Goal: Check status: Check status

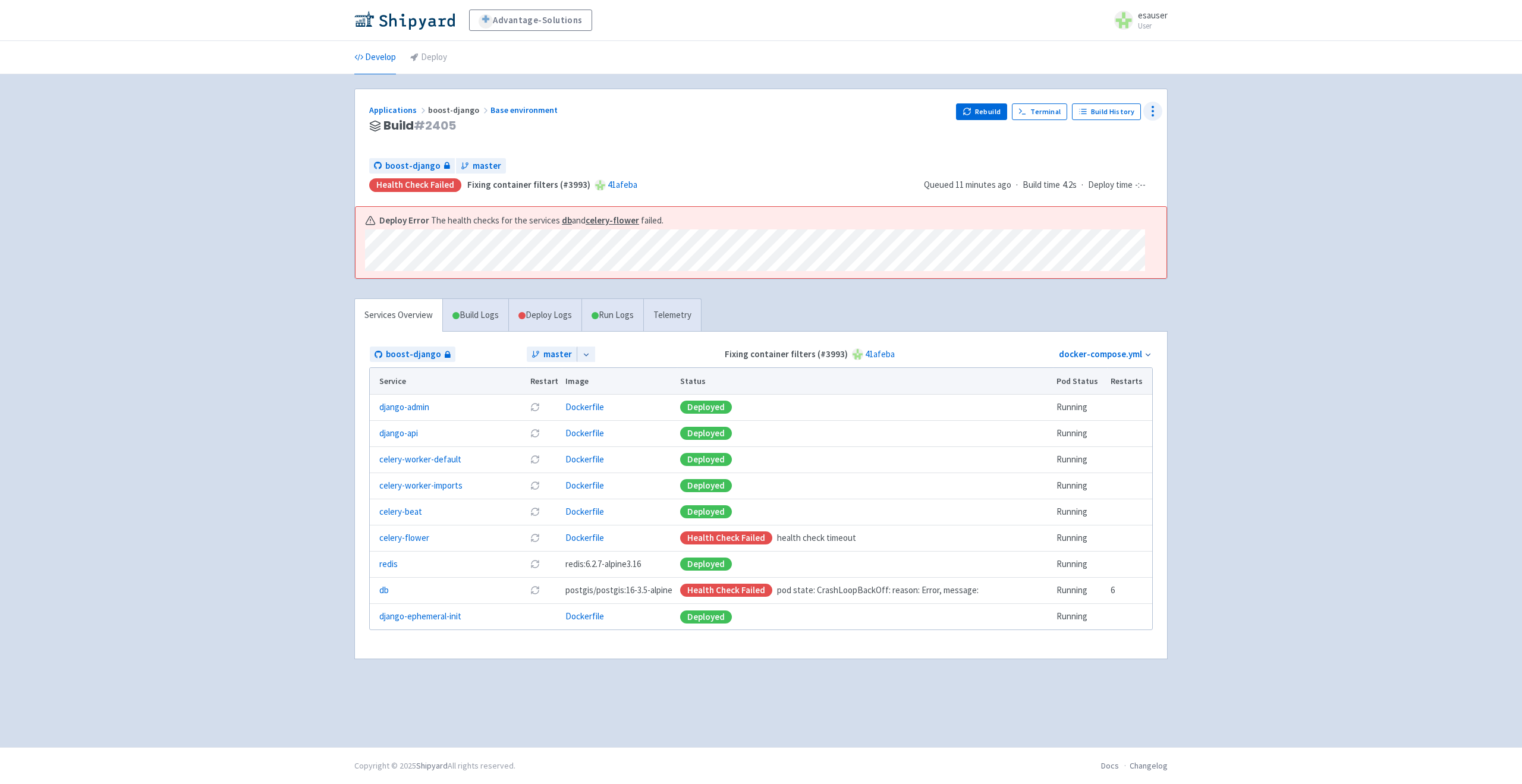
click at [1145, 113] on icon at bounding box center [1152, 111] width 14 height 14
click at [1131, 153] on span "Data Dashboard" at bounding box center [1108, 159] width 79 height 17
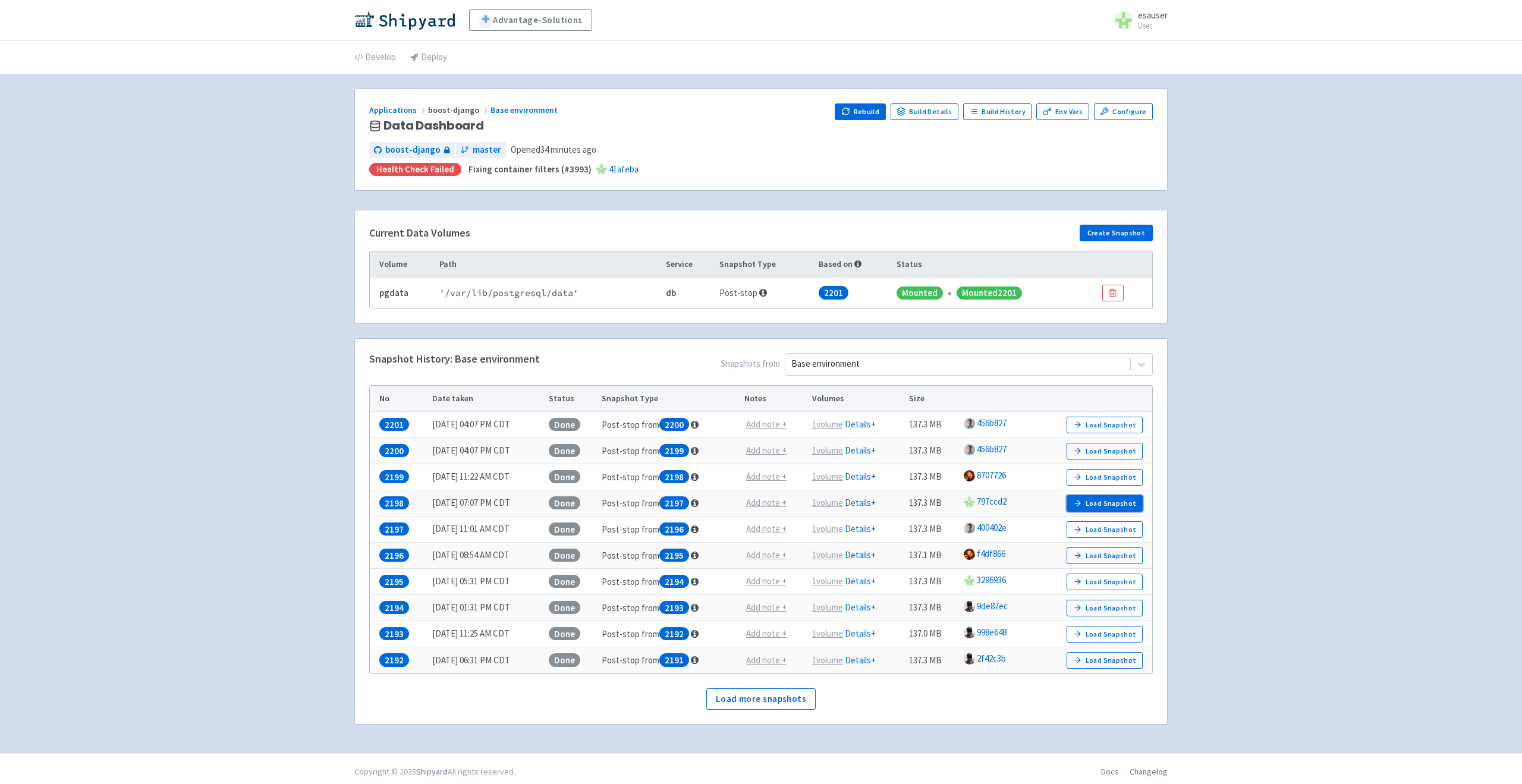
click at [1103, 503] on button "Load Snapshot" at bounding box center [1104, 503] width 76 height 17
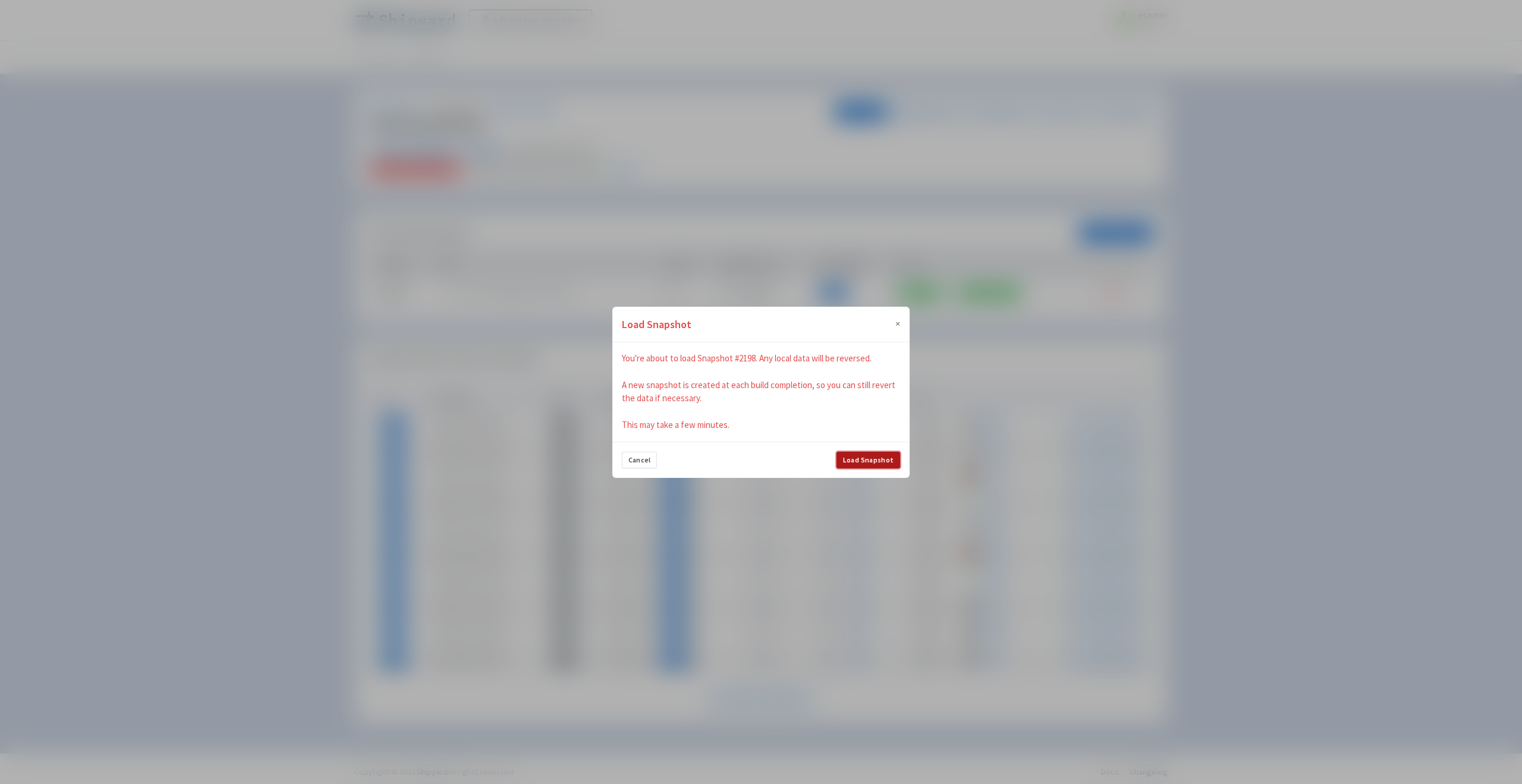
click at [845, 455] on button "Load Snapshot" at bounding box center [868, 460] width 64 height 17
